Goal: Task Accomplishment & Management: Complete application form

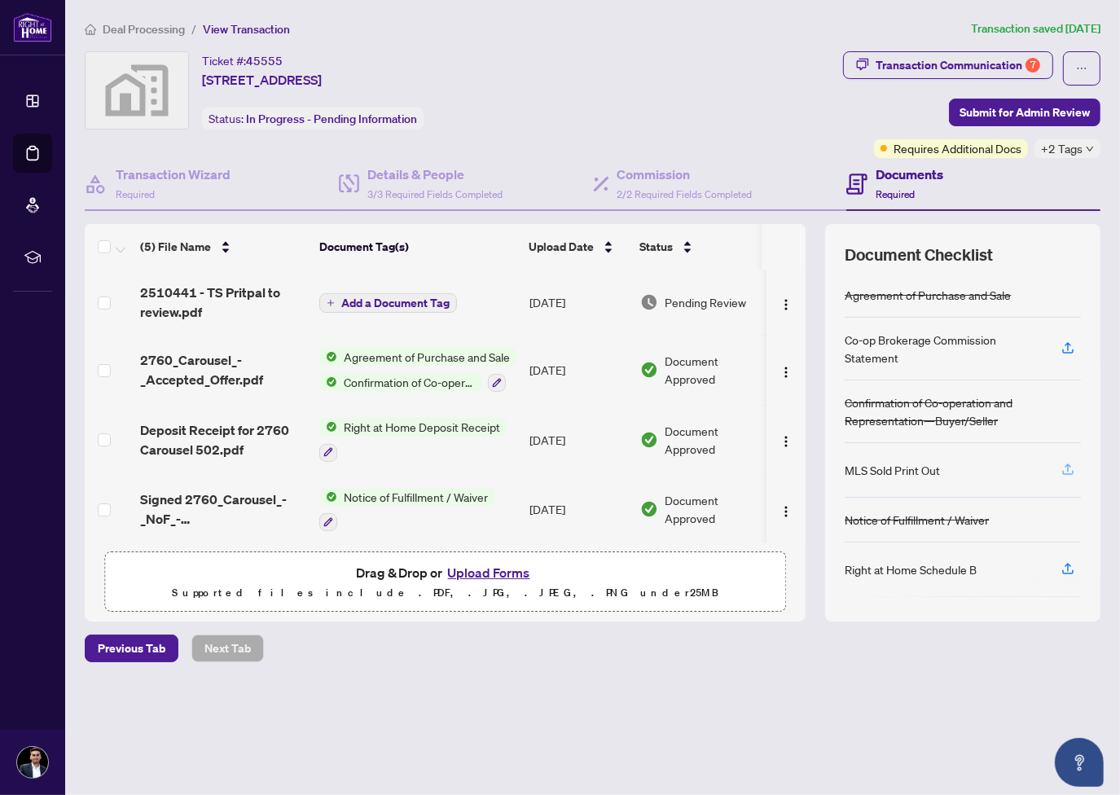
click at [1060, 474] on span "button" at bounding box center [1067, 470] width 15 height 26
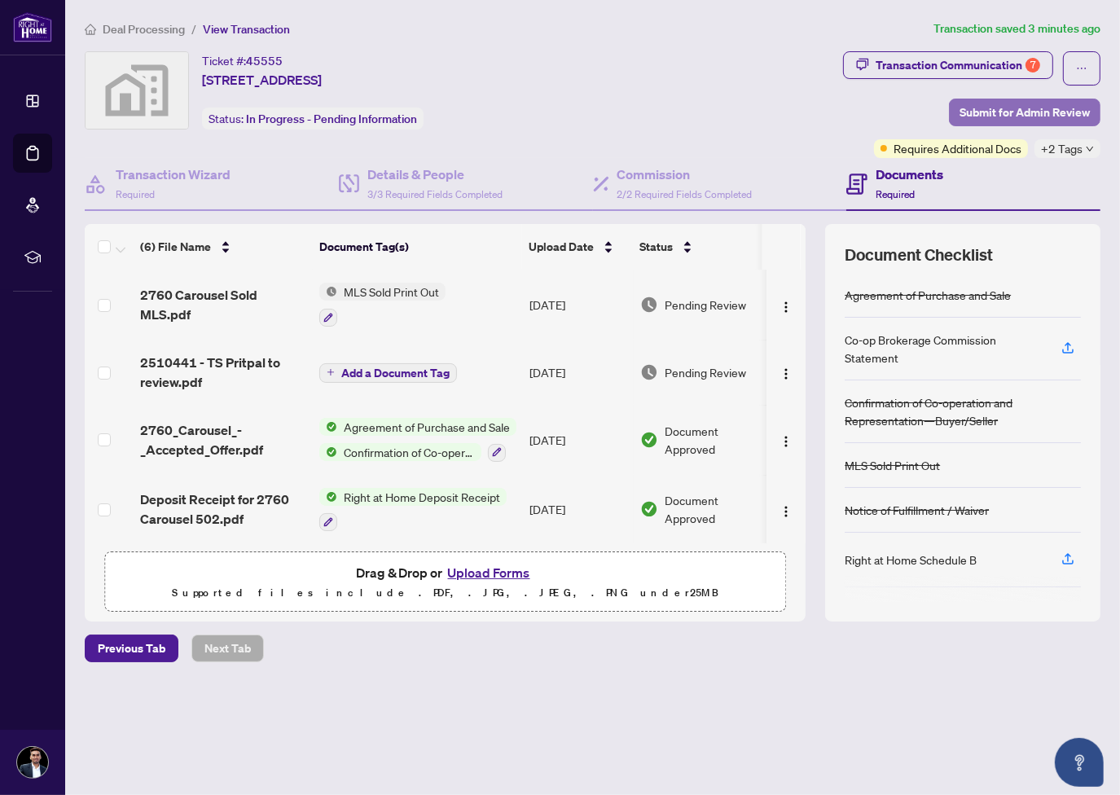
click at [1016, 107] on span "Submit for Admin Review" at bounding box center [1024, 112] width 130 height 26
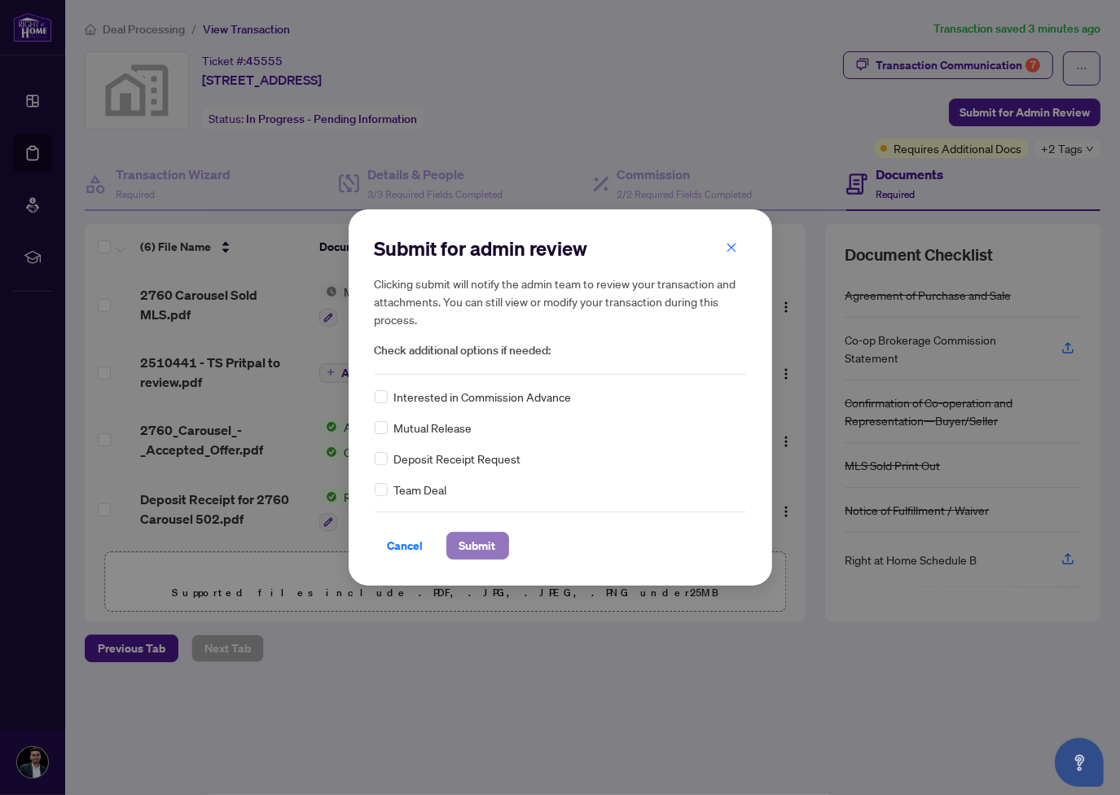
click at [490, 545] on span "Submit" at bounding box center [477, 546] width 37 height 26
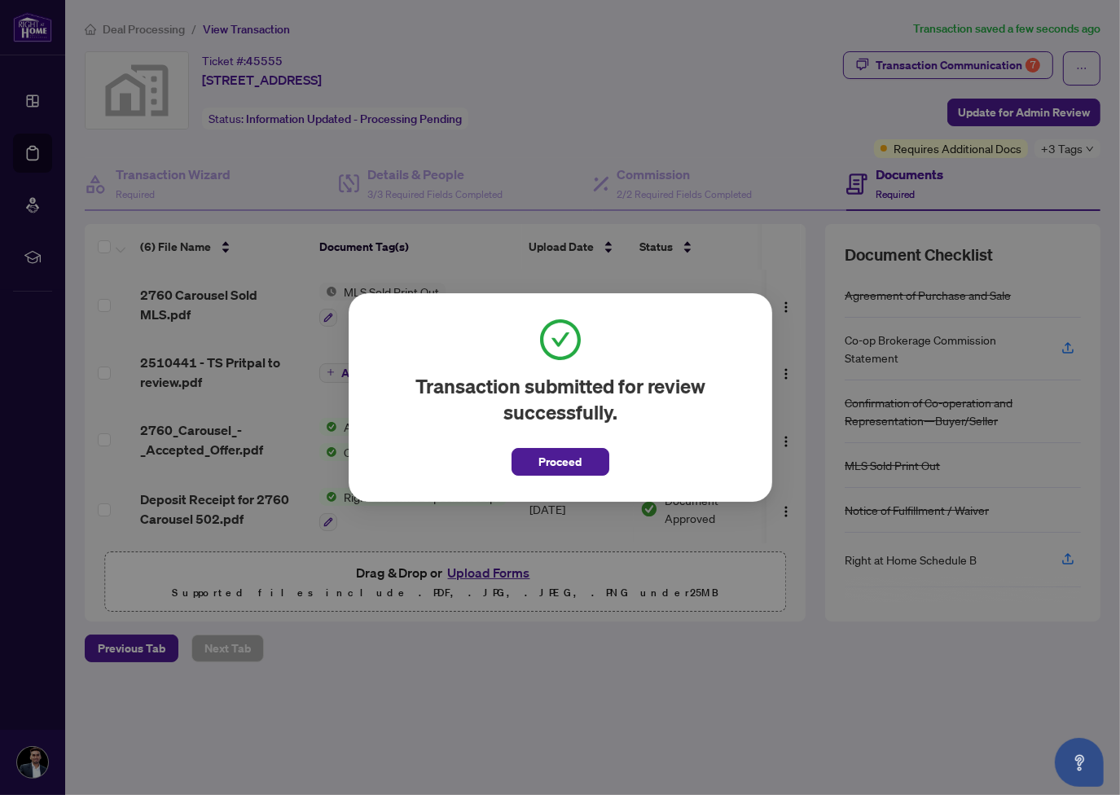
click at [125, 33] on div "Transaction submitted for review successfully. Proceed Cancel OK" at bounding box center [560, 397] width 1120 height 795
click at [559, 457] on span "Proceed" at bounding box center [559, 462] width 43 height 26
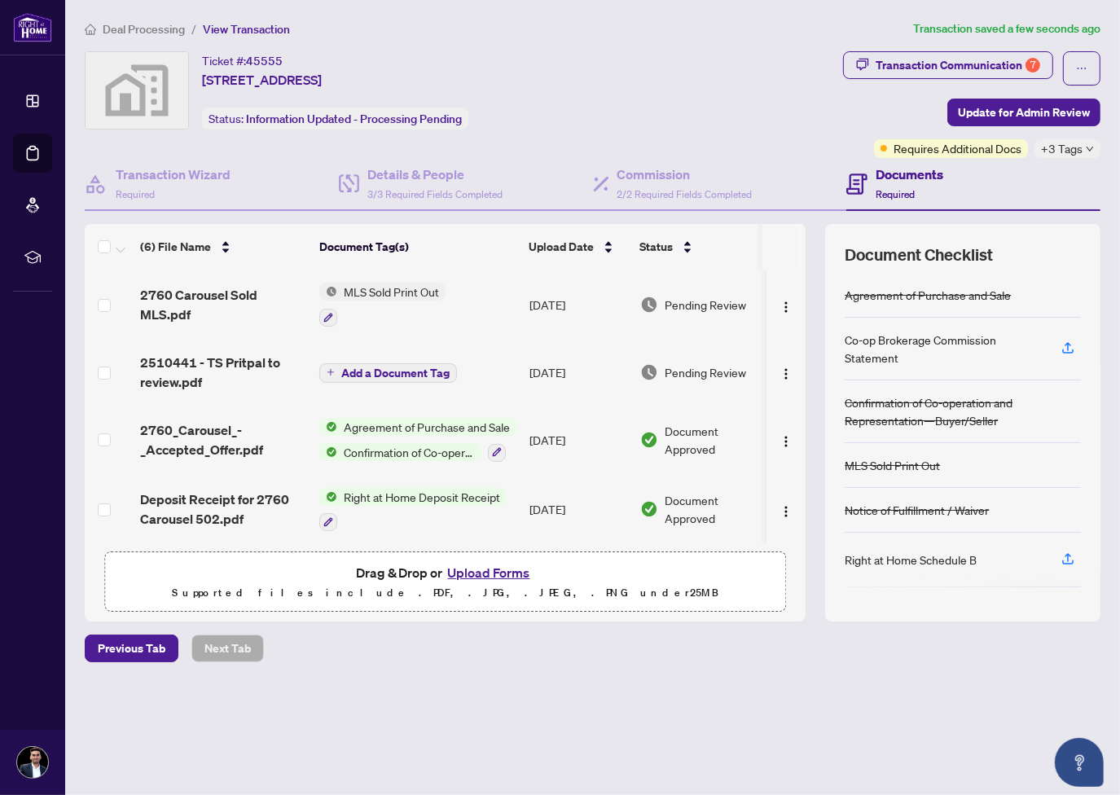
click at [166, 33] on span "Deal Processing" at bounding box center [144, 29] width 82 height 15
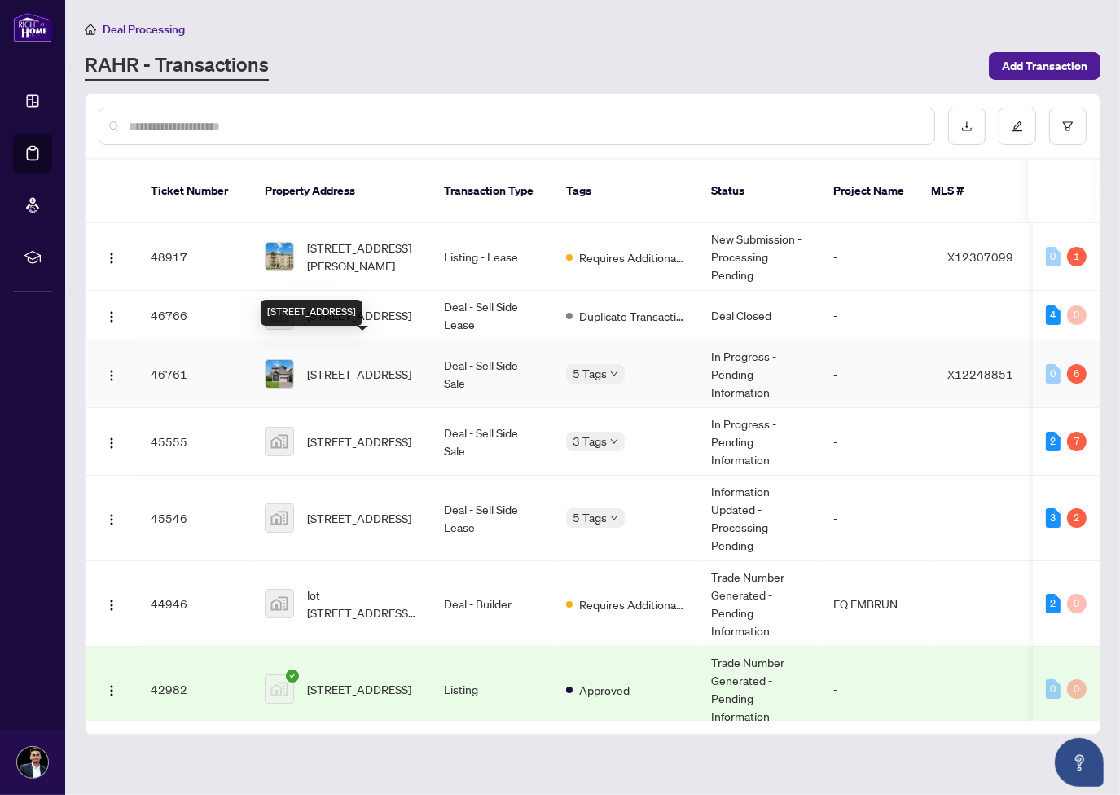
click at [339, 365] on span "[STREET_ADDRESS]" at bounding box center [359, 374] width 104 height 18
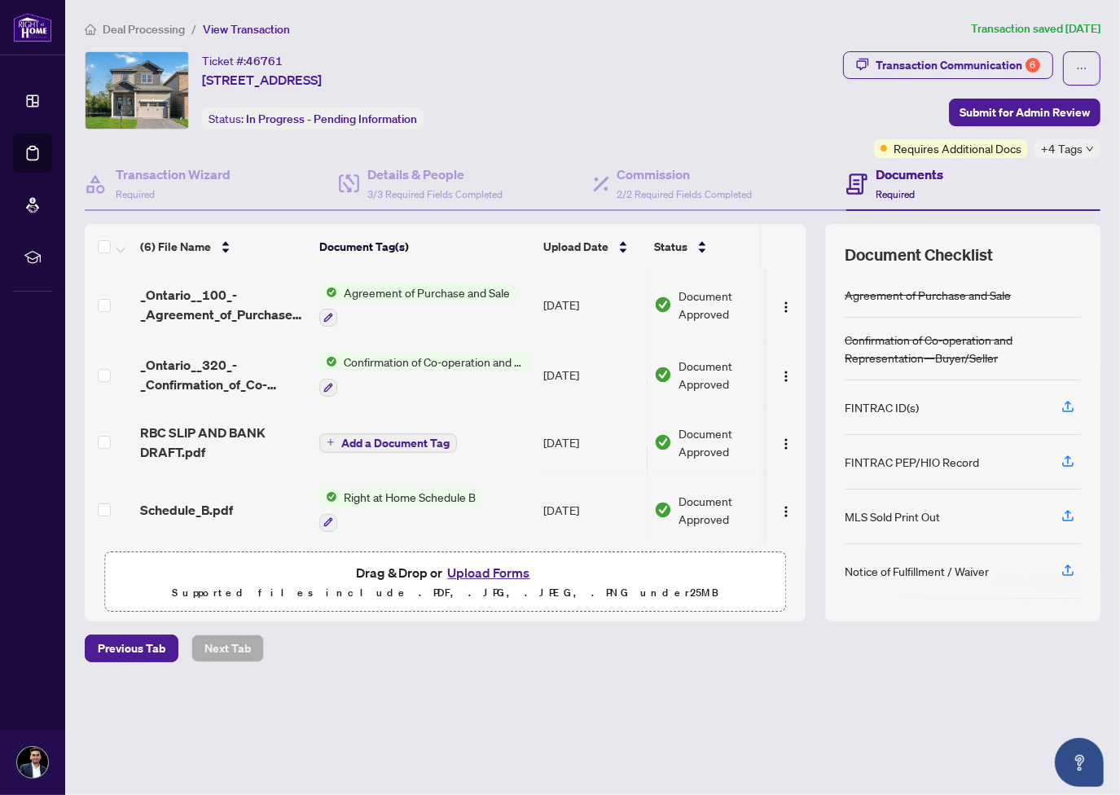
scroll to position [140, 0]
drag, startPoint x: 0, startPoint y: 45, endPoint x: 521, endPoint y: 677, distance: 819.2
click at [521, 677] on div "Deal Processing / View Transaction Transaction saved [DATE] Ticket #: 46761 [ST…" at bounding box center [592, 370] width 1029 height 700
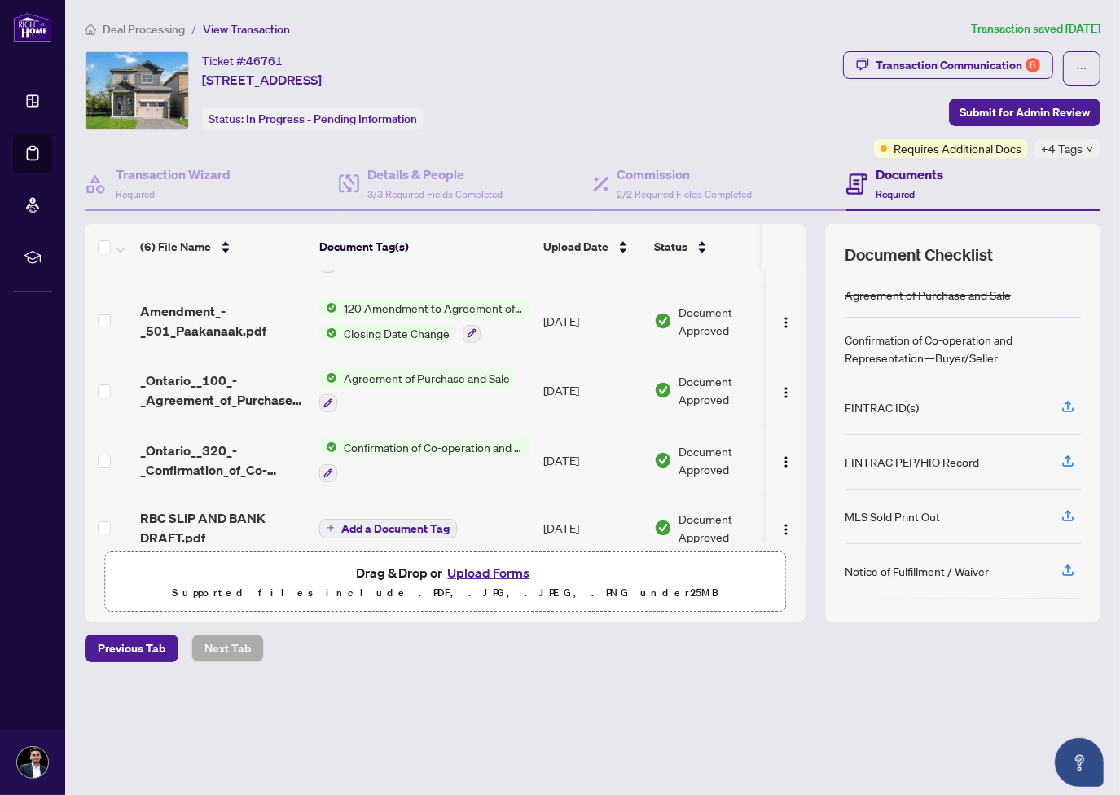
scroll to position [0, 0]
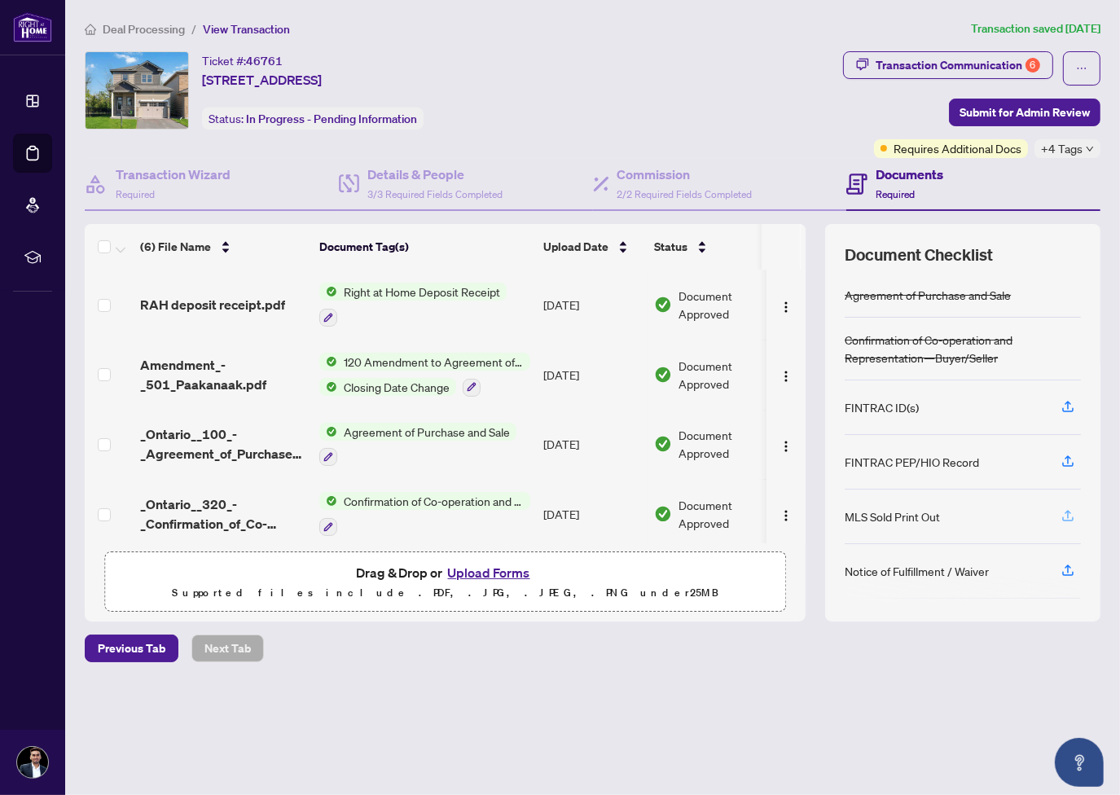
click at [1065, 511] on icon "button" at bounding box center [1067, 515] width 15 height 15
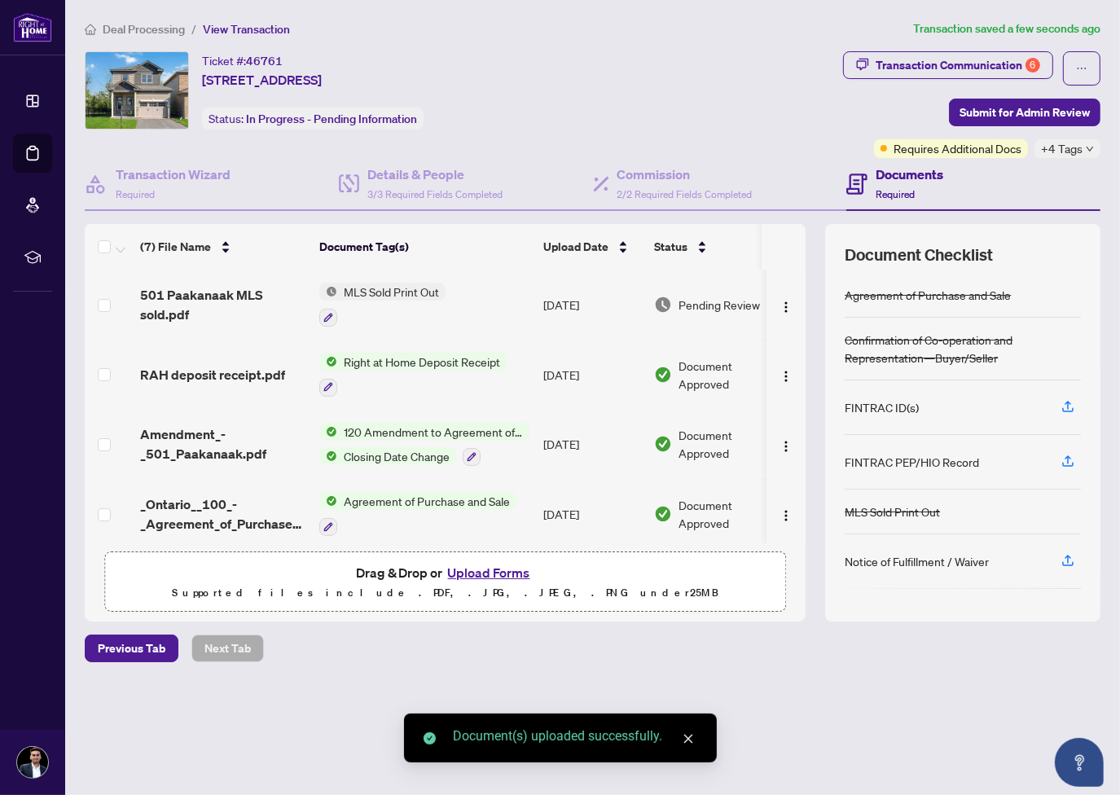
click at [166, 28] on span "Deal Processing" at bounding box center [144, 29] width 82 height 15
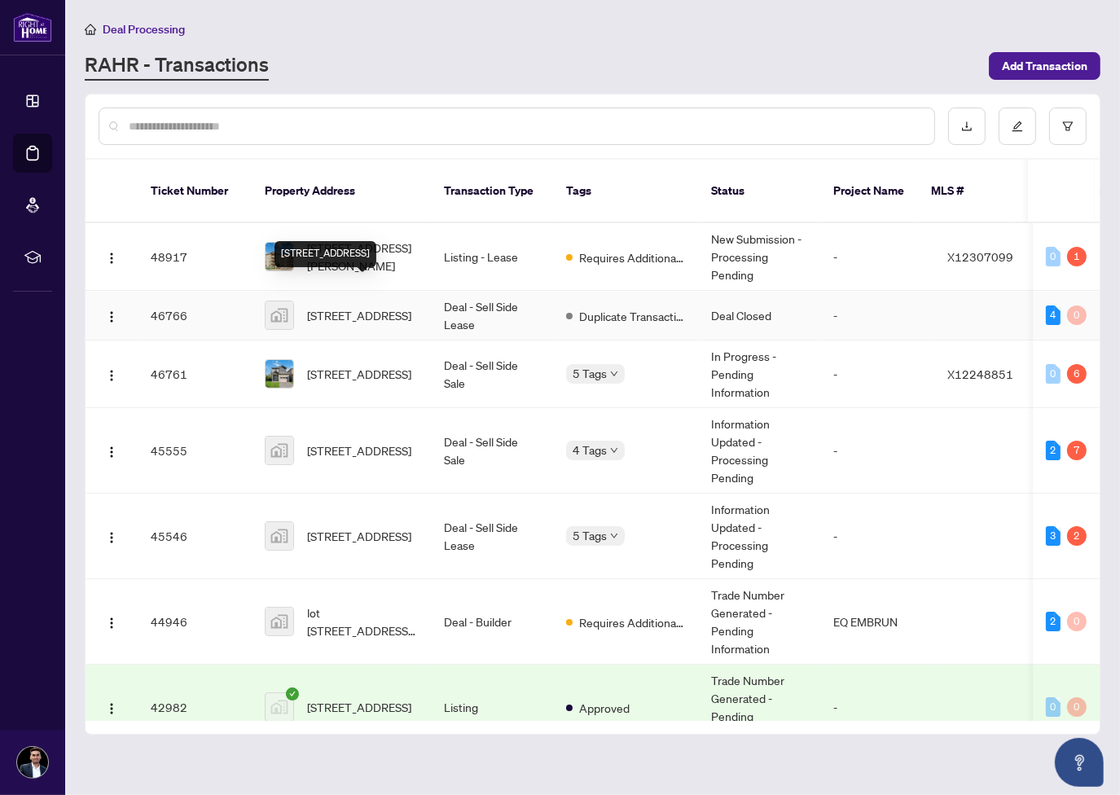
click at [349, 309] on span "[STREET_ADDRESS]" at bounding box center [359, 315] width 104 height 18
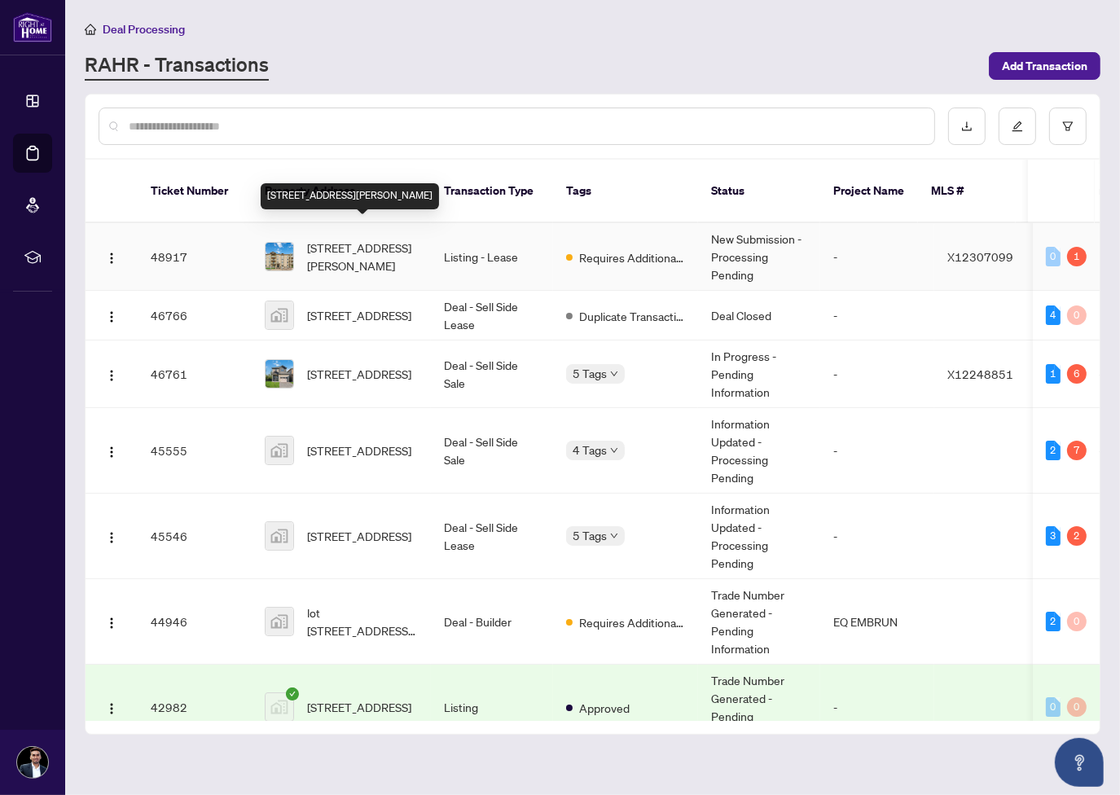
click at [352, 239] on span "[STREET_ADDRESS][PERSON_NAME]" at bounding box center [362, 257] width 111 height 36
